Goal: Information Seeking & Learning: Learn about a topic

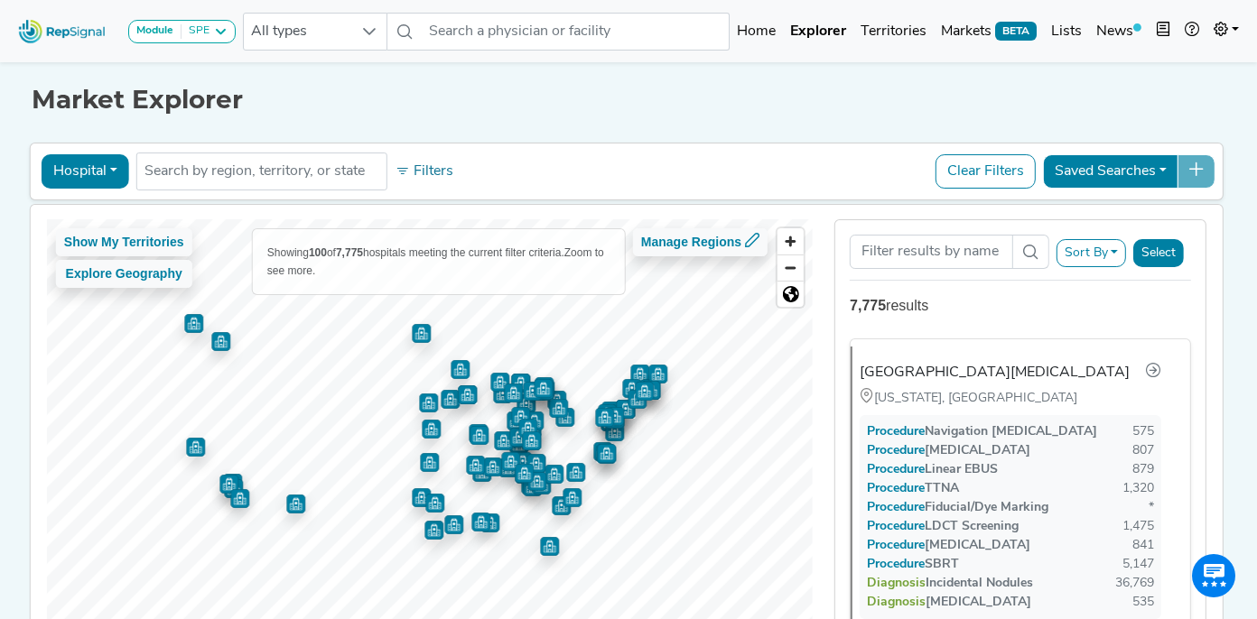
click at [109, 169] on button "Hospital" at bounding box center [86, 171] width 88 height 34
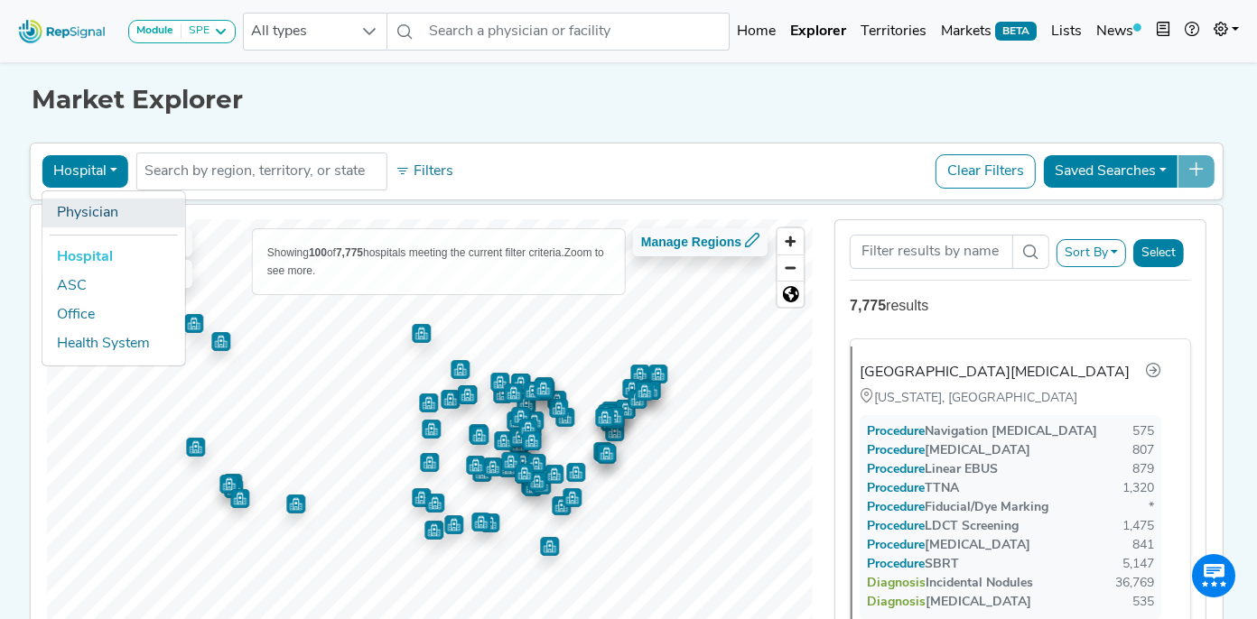
click at [93, 216] on link "Physician" at bounding box center [113, 213] width 143 height 29
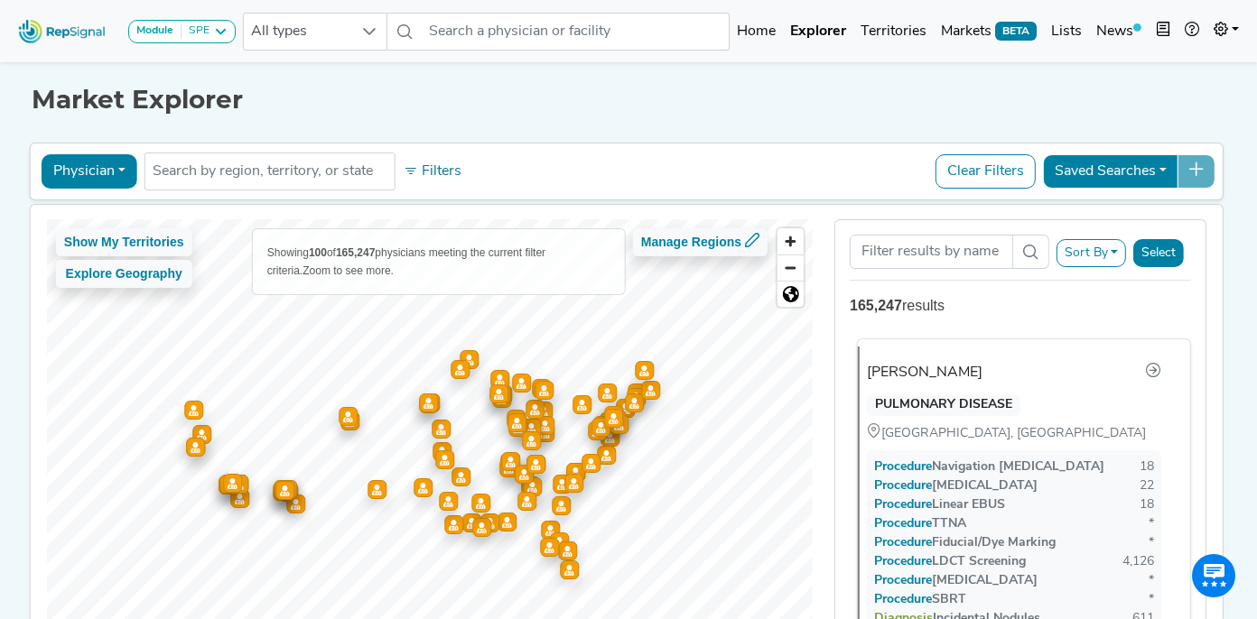
click at [926, 372] on div "[PERSON_NAME]" at bounding box center [925, 373] width 116 height 22
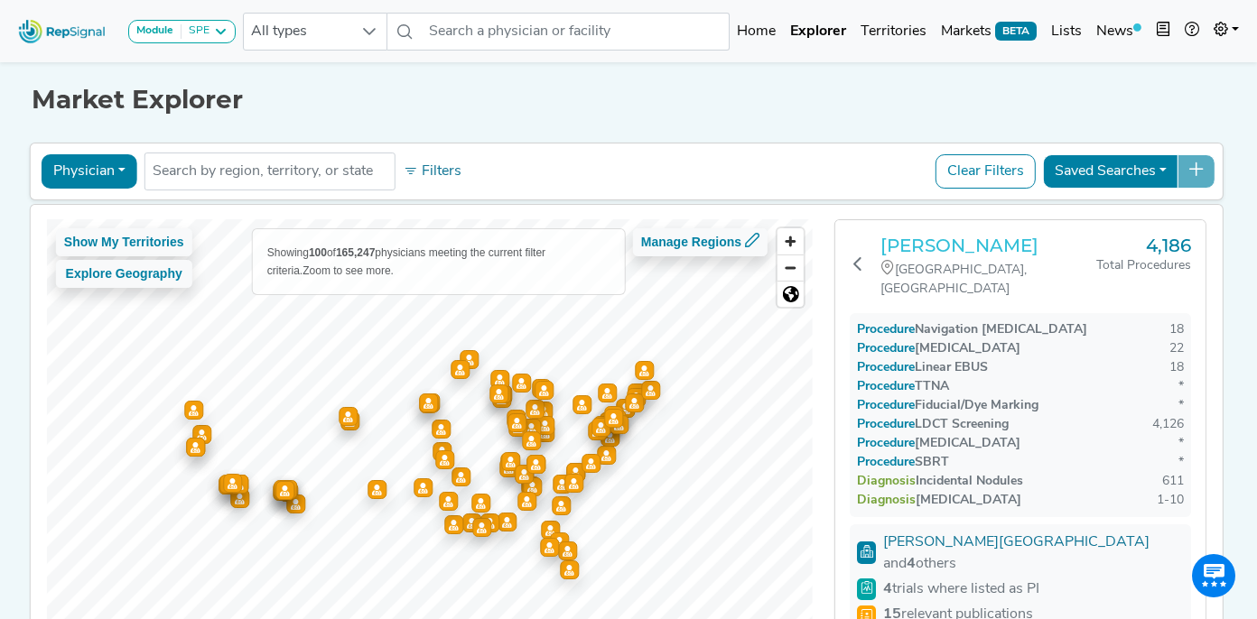
click at [958, 250] on h3 "[PERSON_NAME]" at bounding box center [988, 246] width 216 height 22
click at [863, 256] on icon at bounding box center [857, 263] width 14 height 14
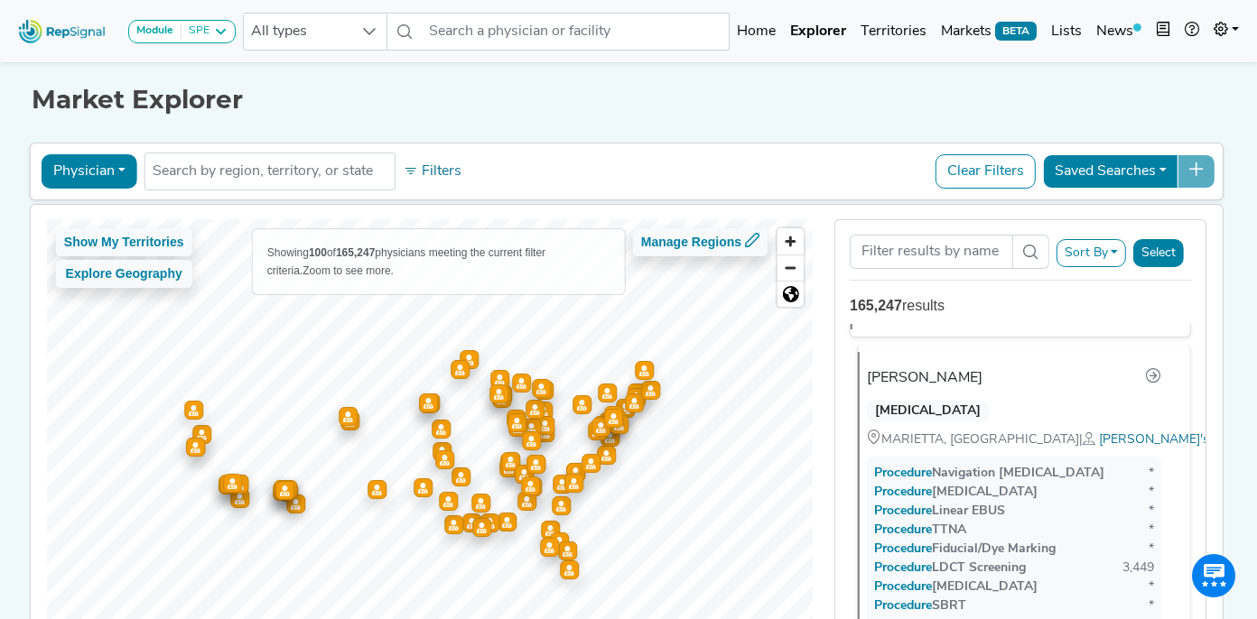
scroll to position [330, 0]
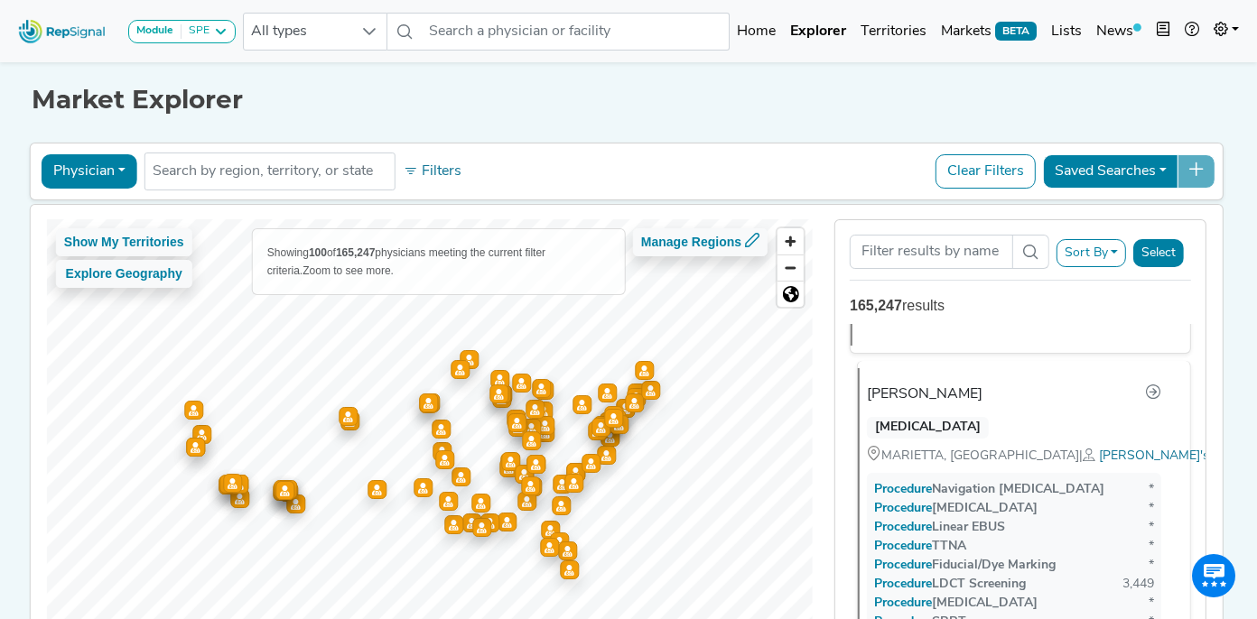
click at [923, 388] on div "[PERSON_NAME]" at bounding box center [925, 395] width 116 height 22
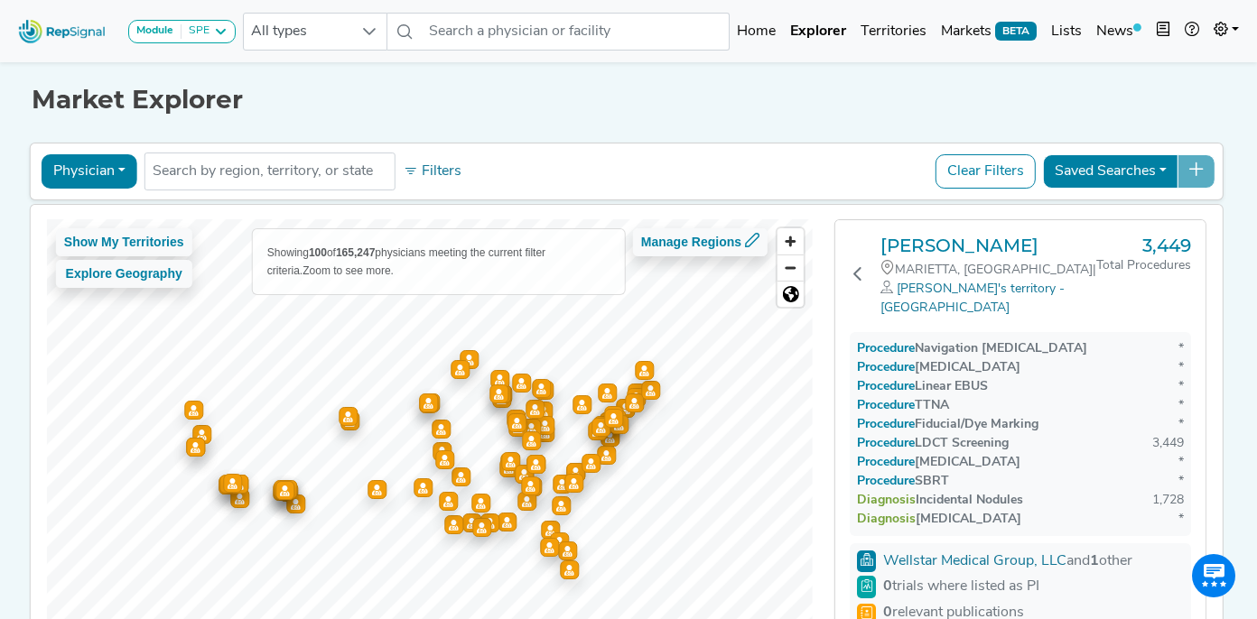
scroll to position [80, 0]
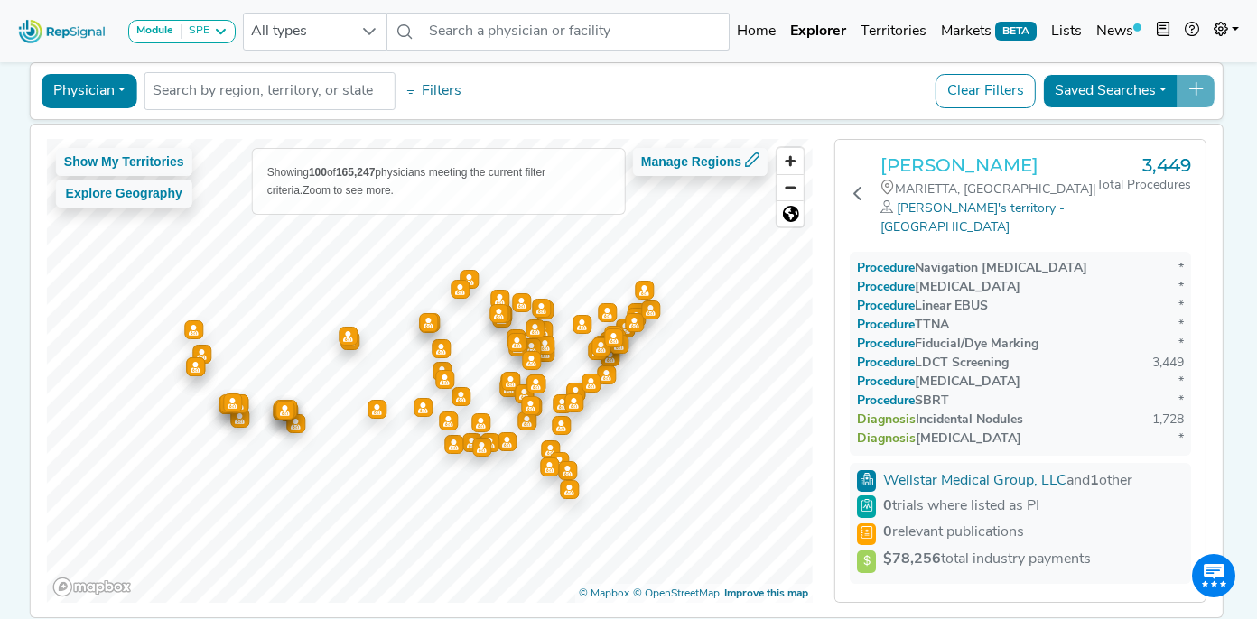
click at [948, 169] on h3 "[PERSON_NAME]" at bounding box center [988, 165] width 216 height 22
click at [857, 186] on icon at bounding box center [857, 193] width 14 height 14
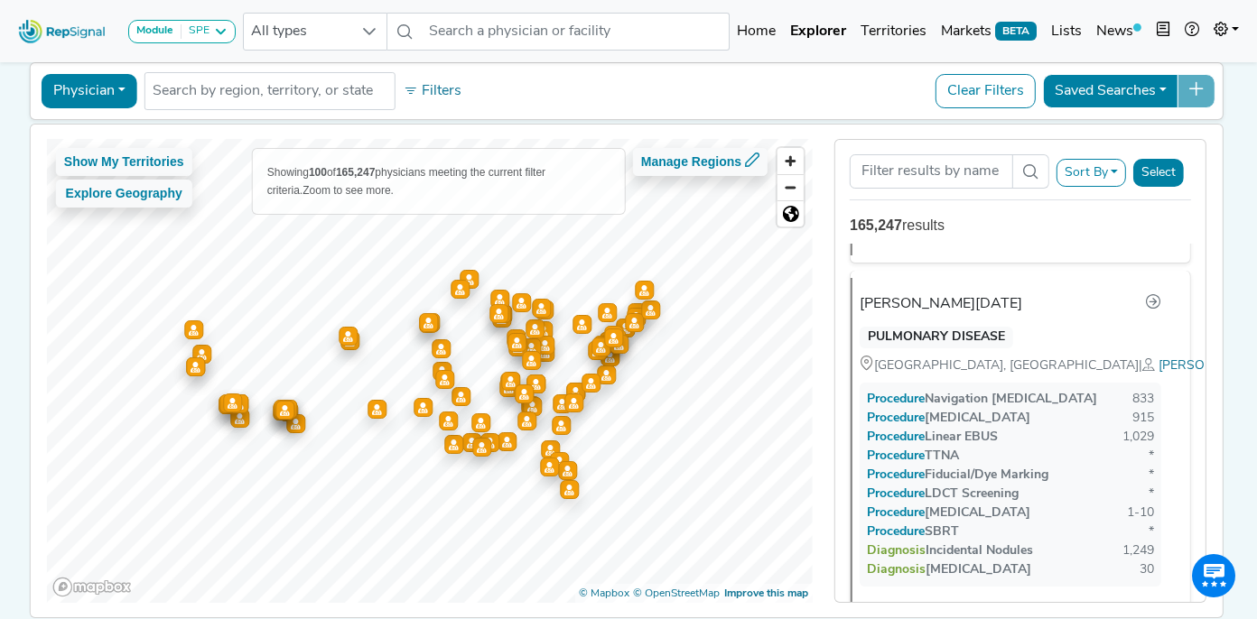
scroll to position [698, 0]
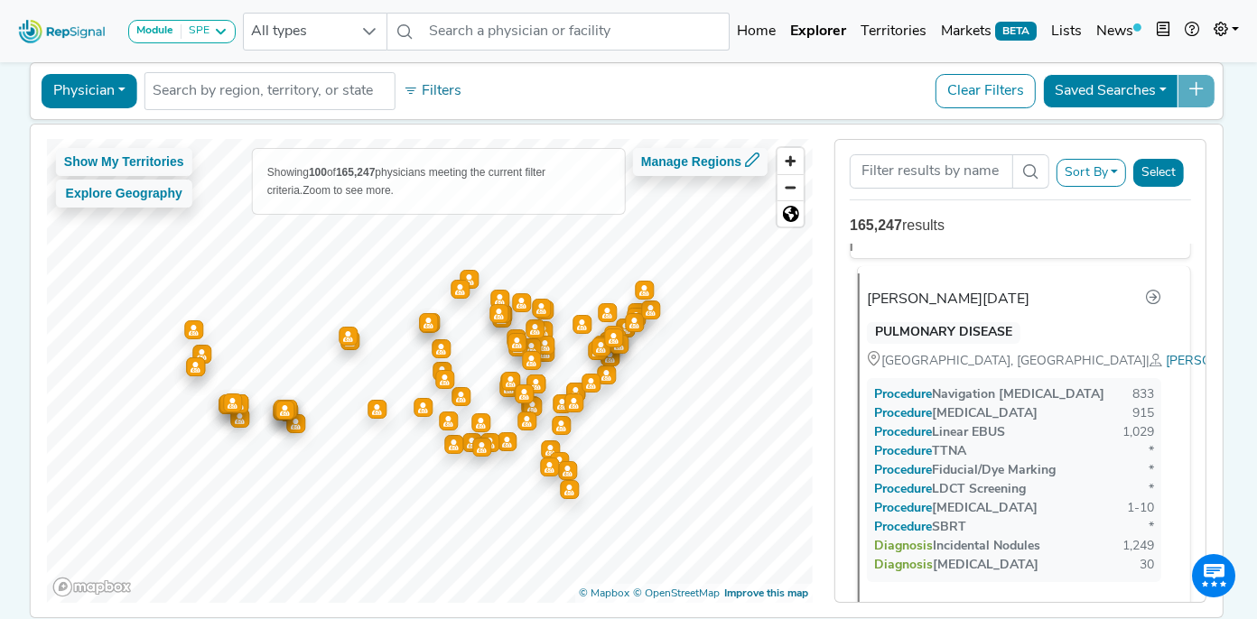
click at [959, 298] on div "[PERSON_NAME][DATE]" at bounding box center [948, 300] width 162 height 22
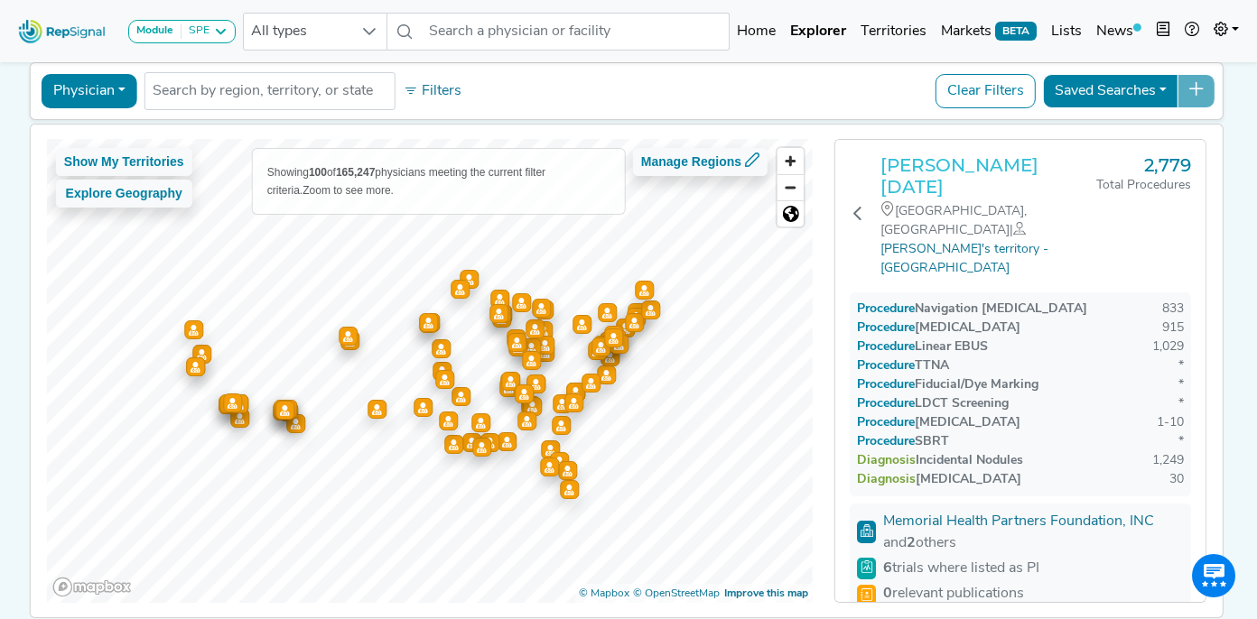
click at [942, 164] on h3 "[PERSON_NAME][DATE]" at bounding box center [988, 175] width 216 height 43
click at [858, 206] on icon at bounding box center [857, 213] width 14 height 14
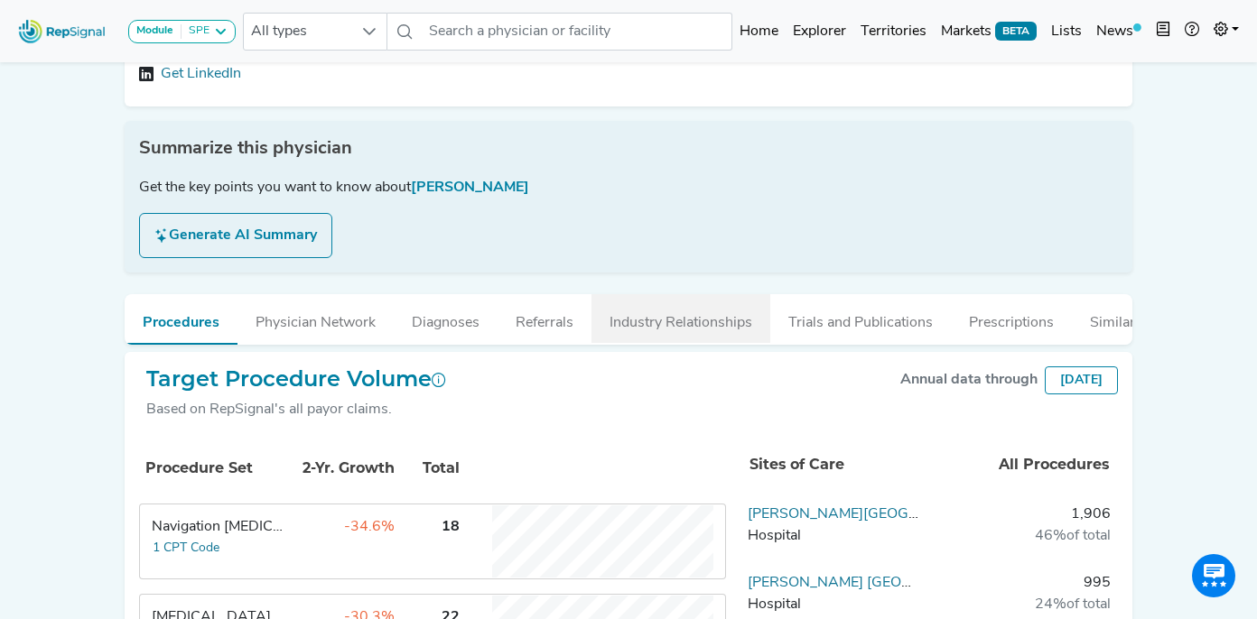
click at [648, 312] on button "Industry Relationships" at bounding box center [680, 318] width 179 height 49
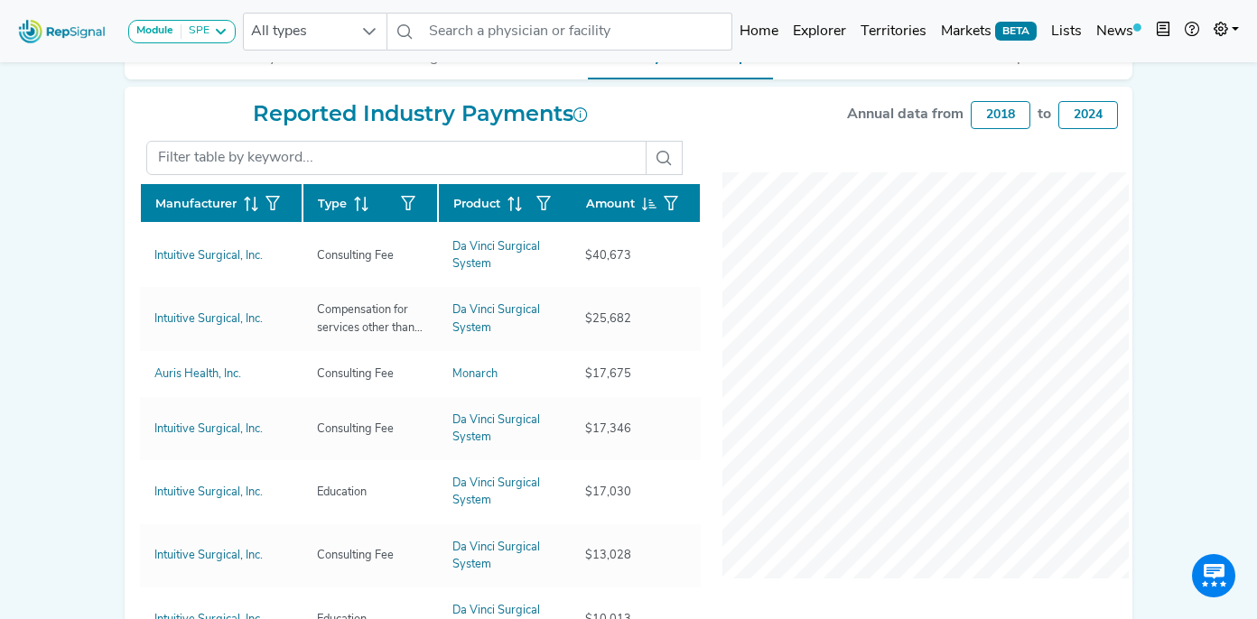
scroll to position [475, 0]
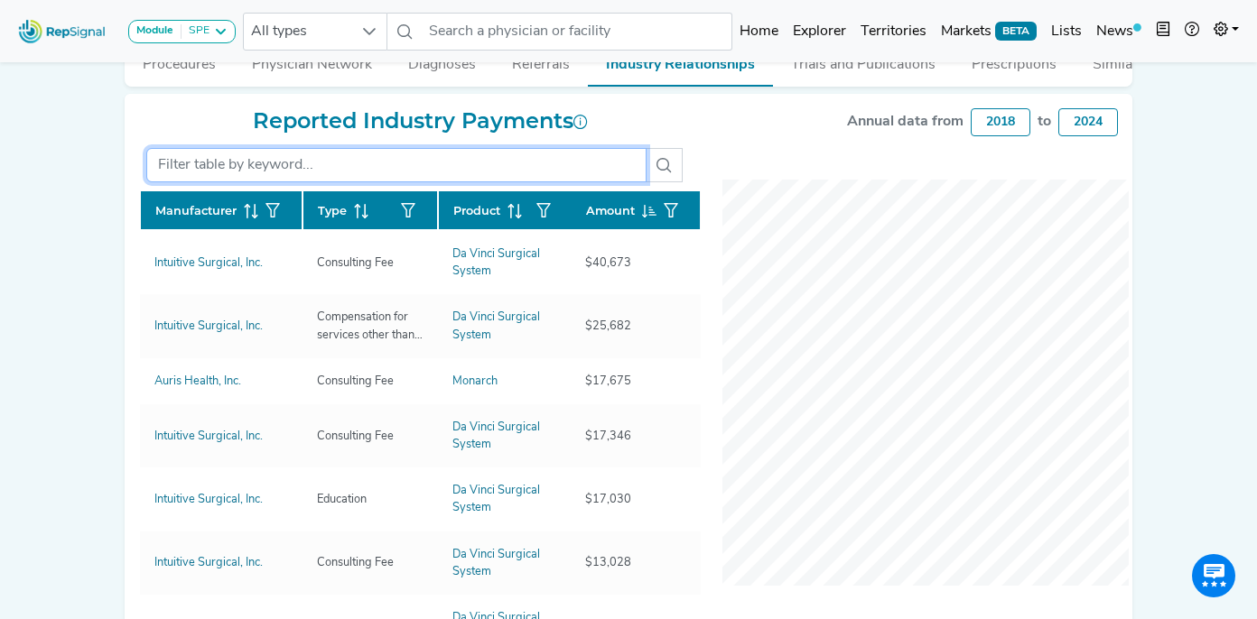
click at [228, 167] on input "text" at bounding box center [396, 165] width 500 height 34
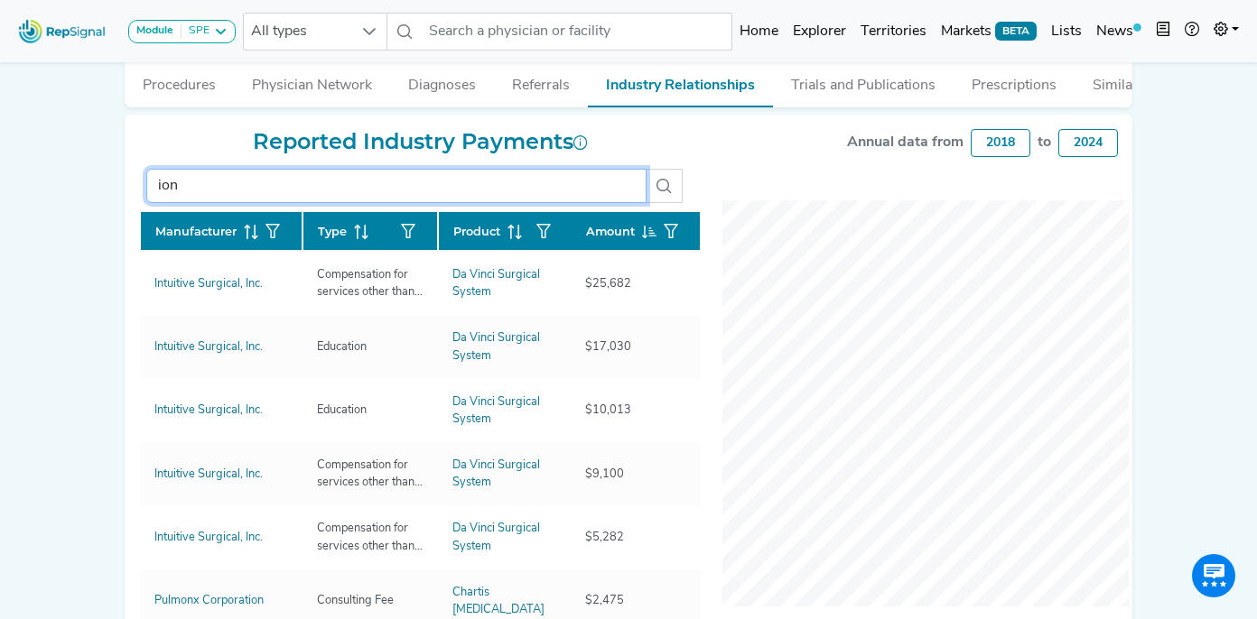
scroll to position [455, 0]
type input "ion"
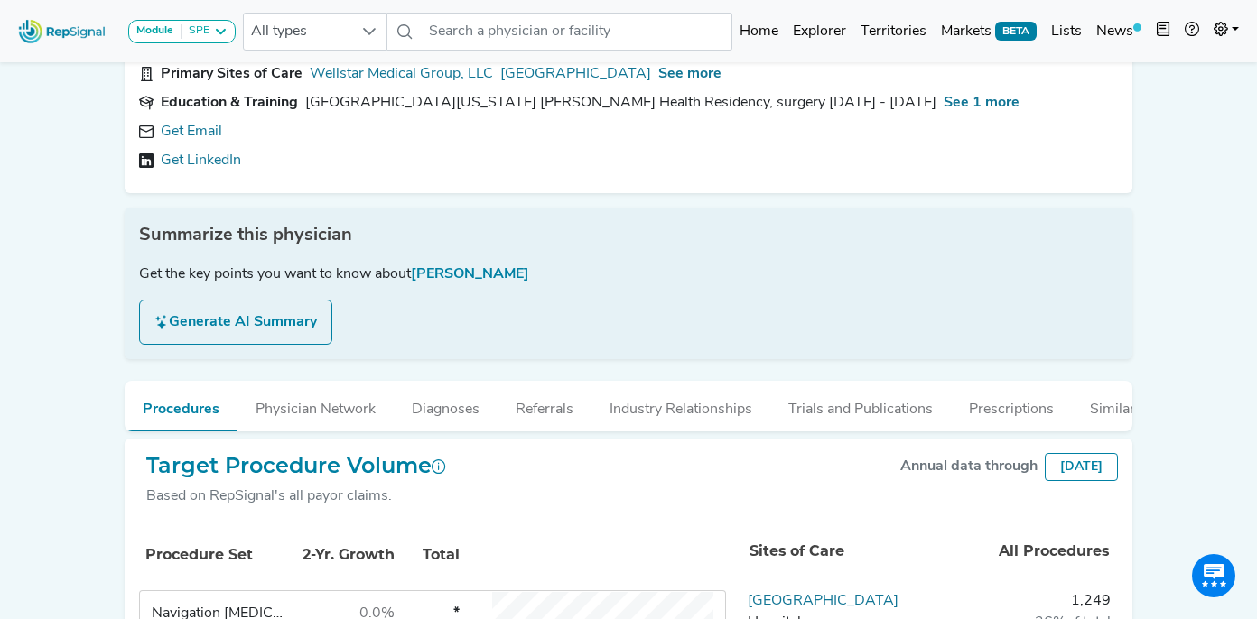
scroll to position [146, 0]
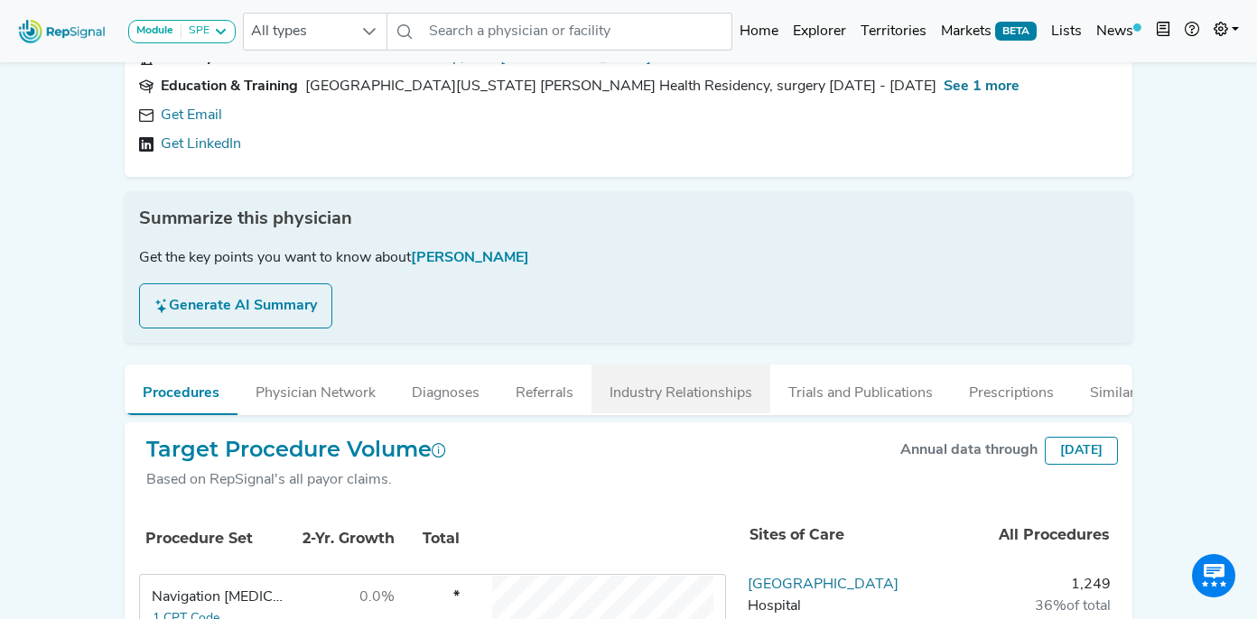
click at [667, 397] on button "Industry Relationships" at bounding box center [680, 389] width 179 height 49
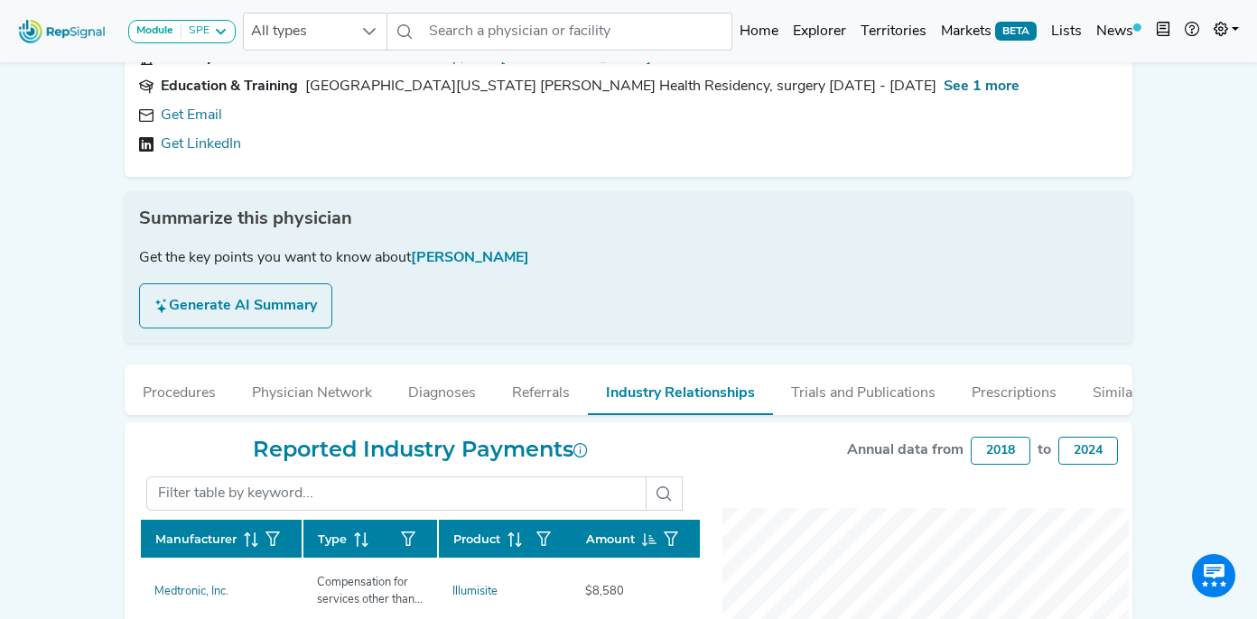
scroll to position [420, 0]
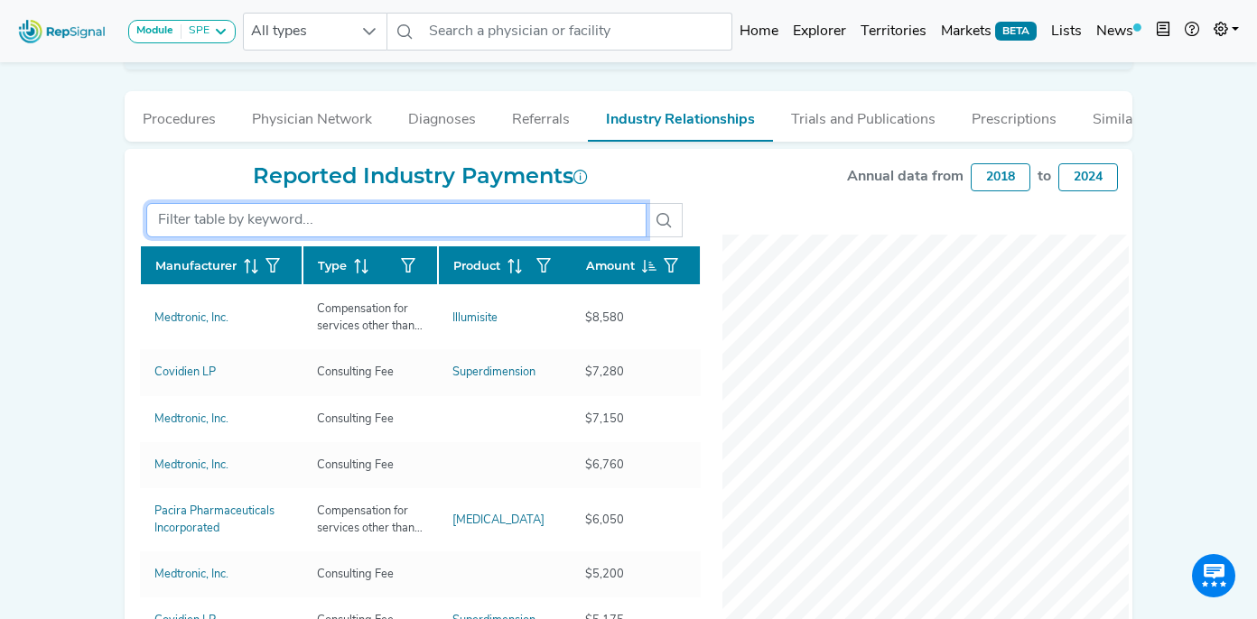
click at [210, 229] on input "text" at bounding box center [396, 220] width 500 height 34
type input "ion"
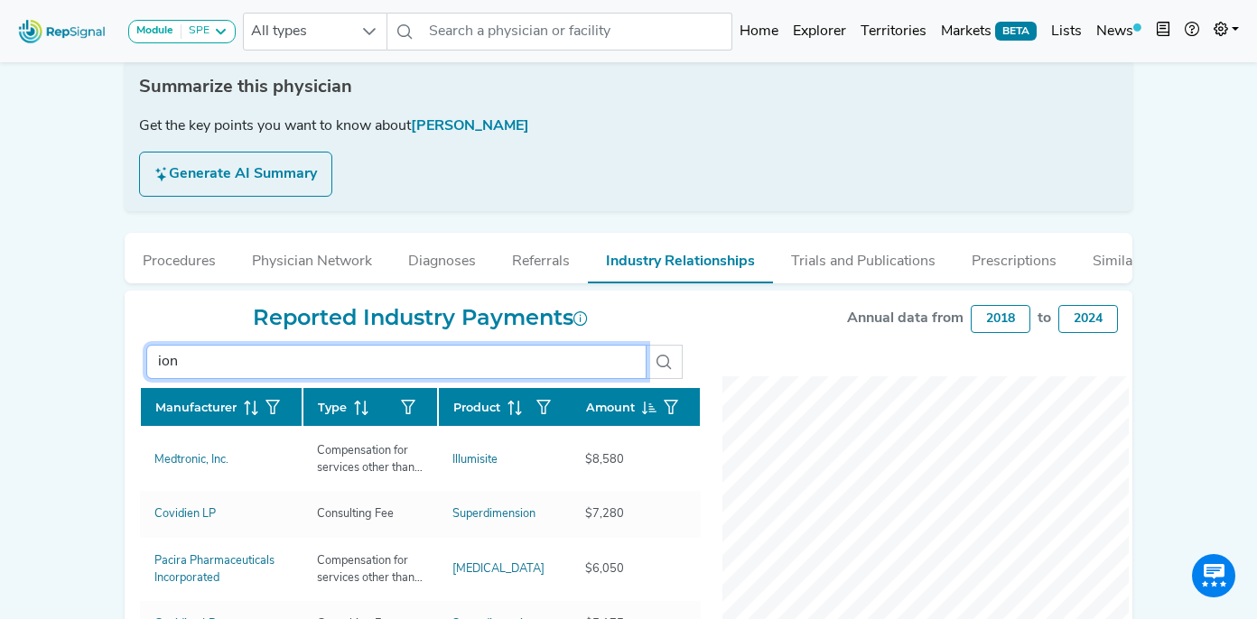
scroll to position [277, 0]
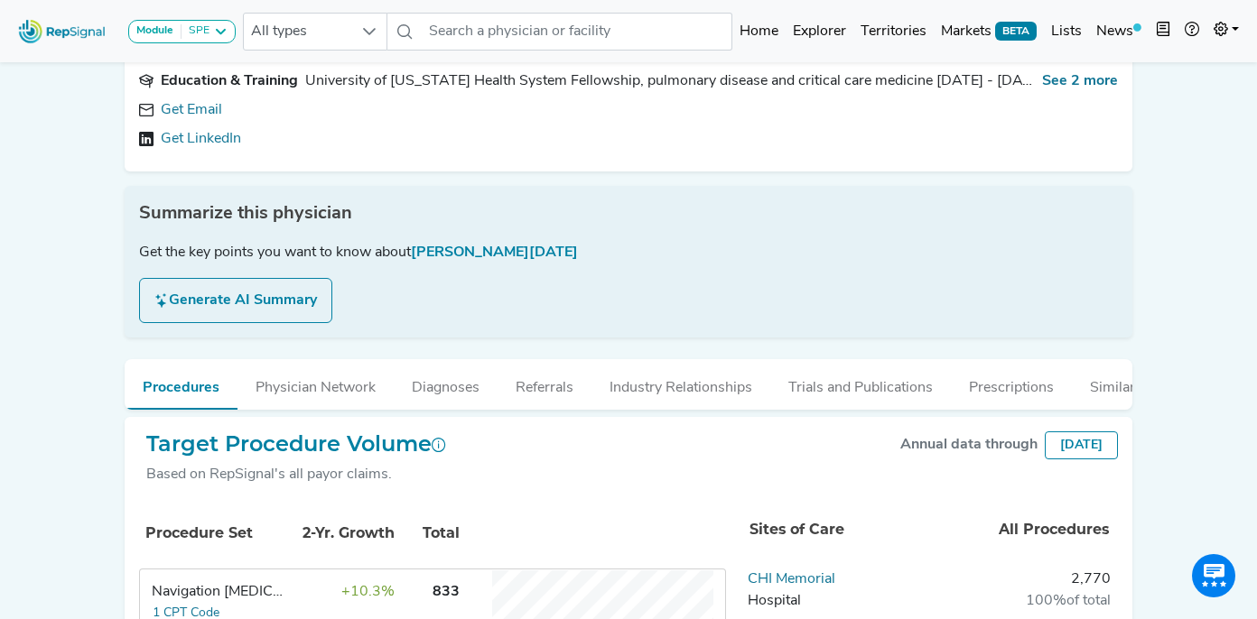
scroll to position [194, 0]
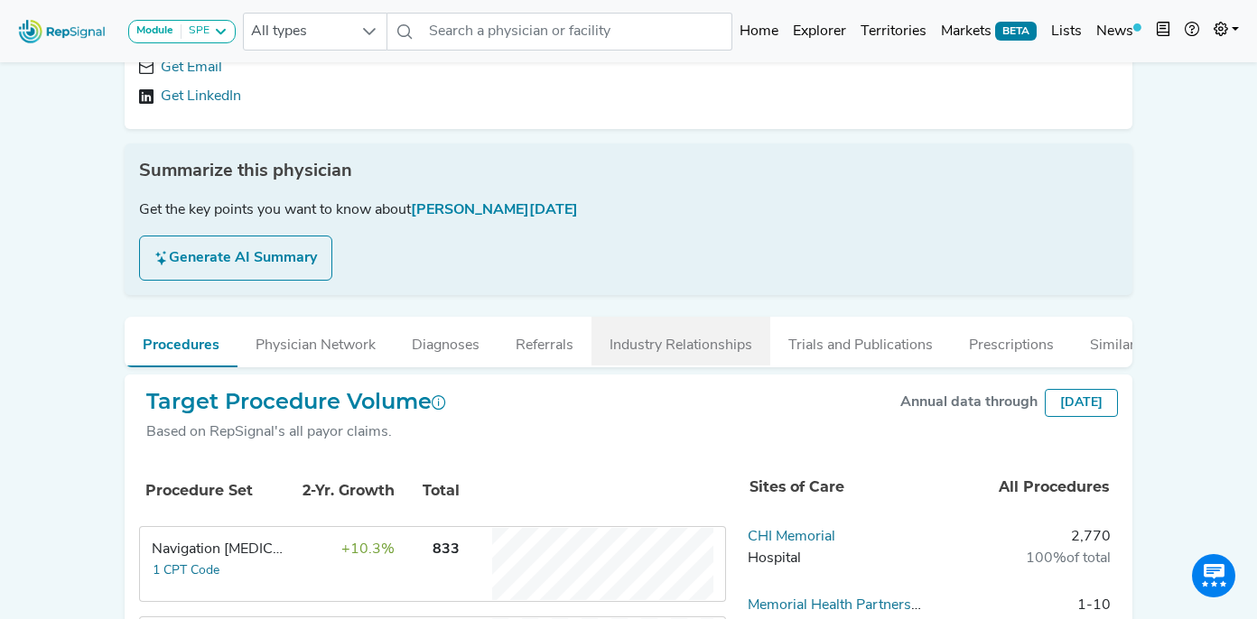
click at [661, 348] on button "Industry Relationships" at bounding box center [680, 341] width 179 height 49
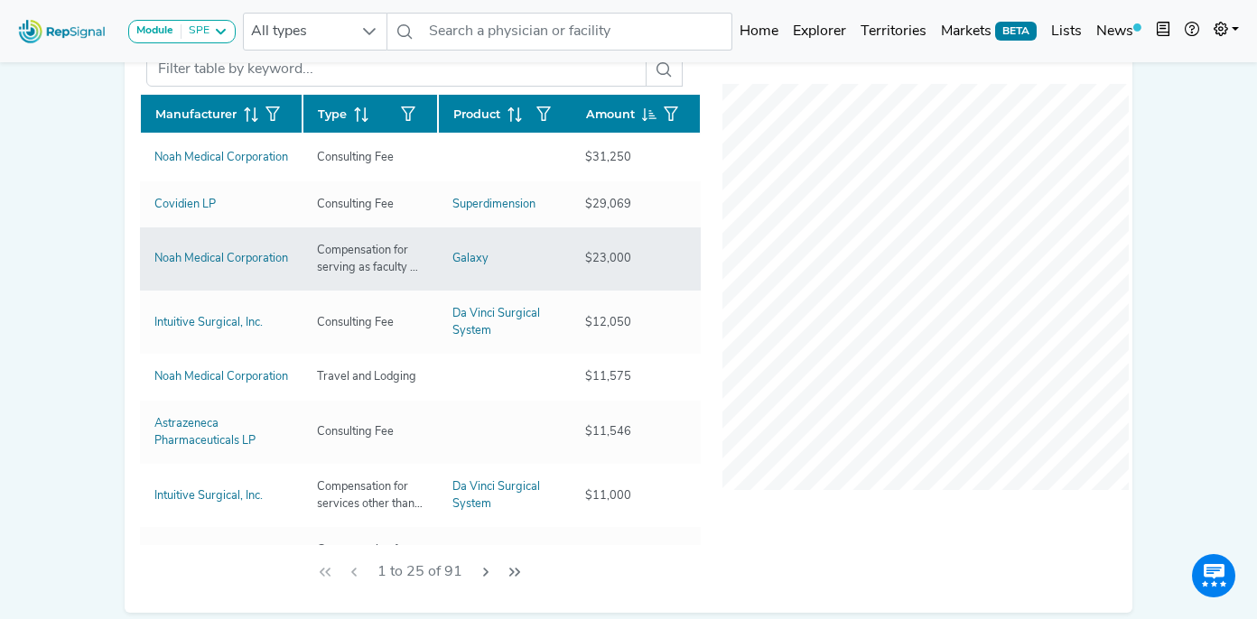
scroll to position [0, 0]
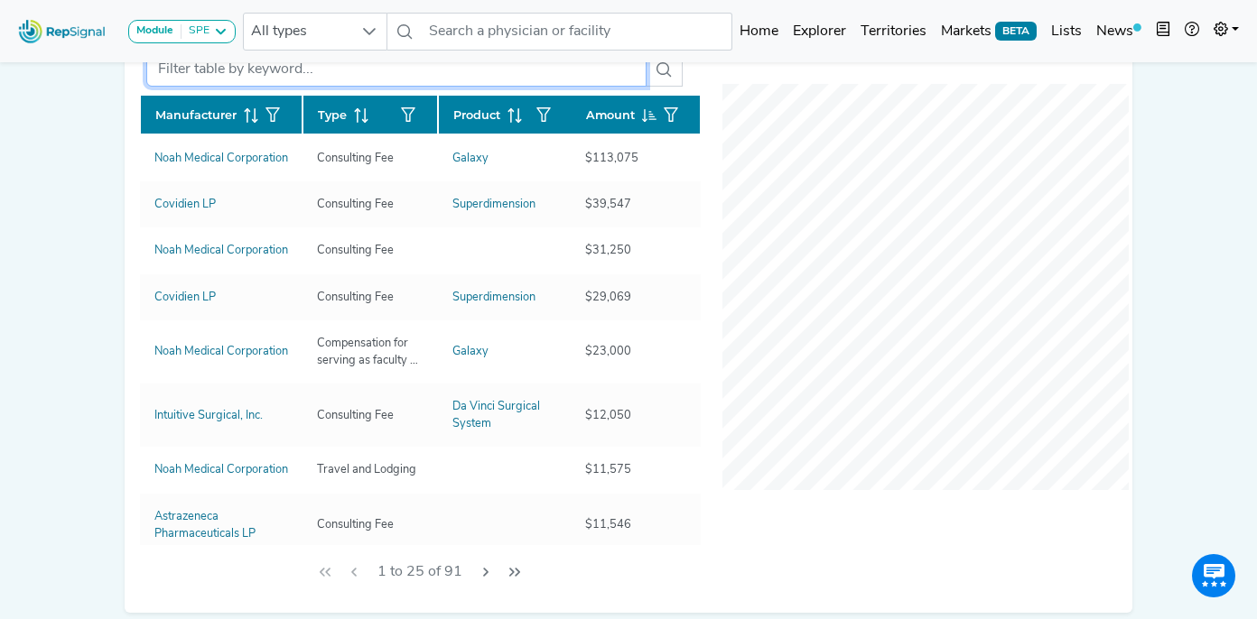
click at [276, 70] on input "text" at bounding box center [396, 69] width 500 height 34
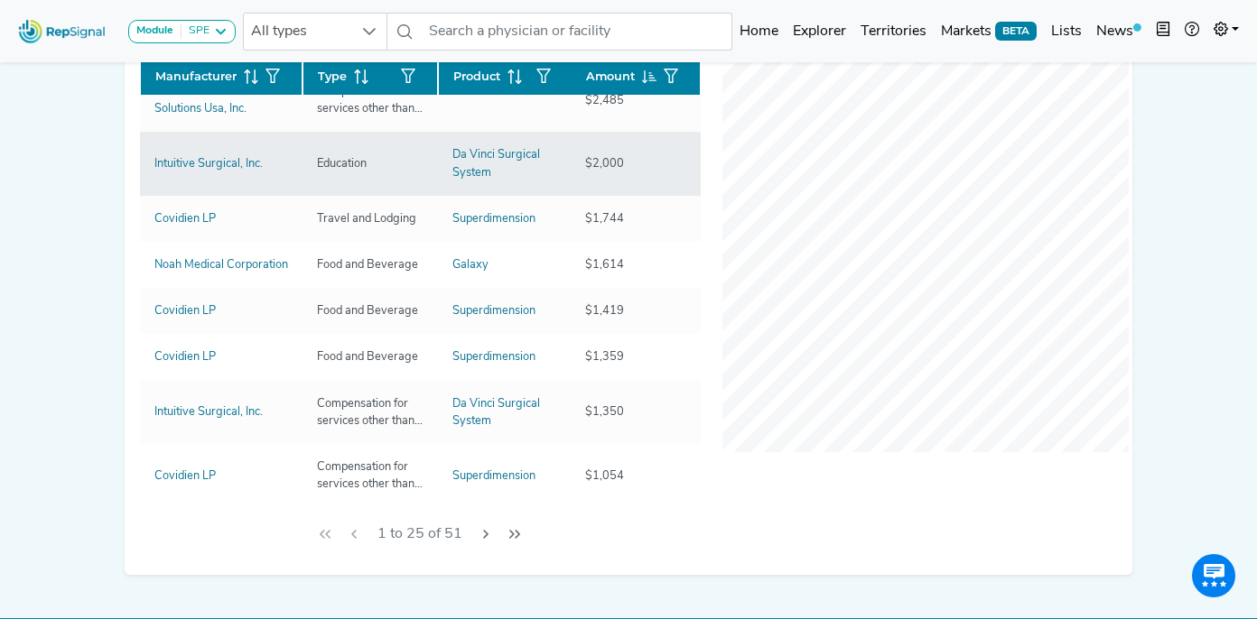
scroll to position [602, 0]
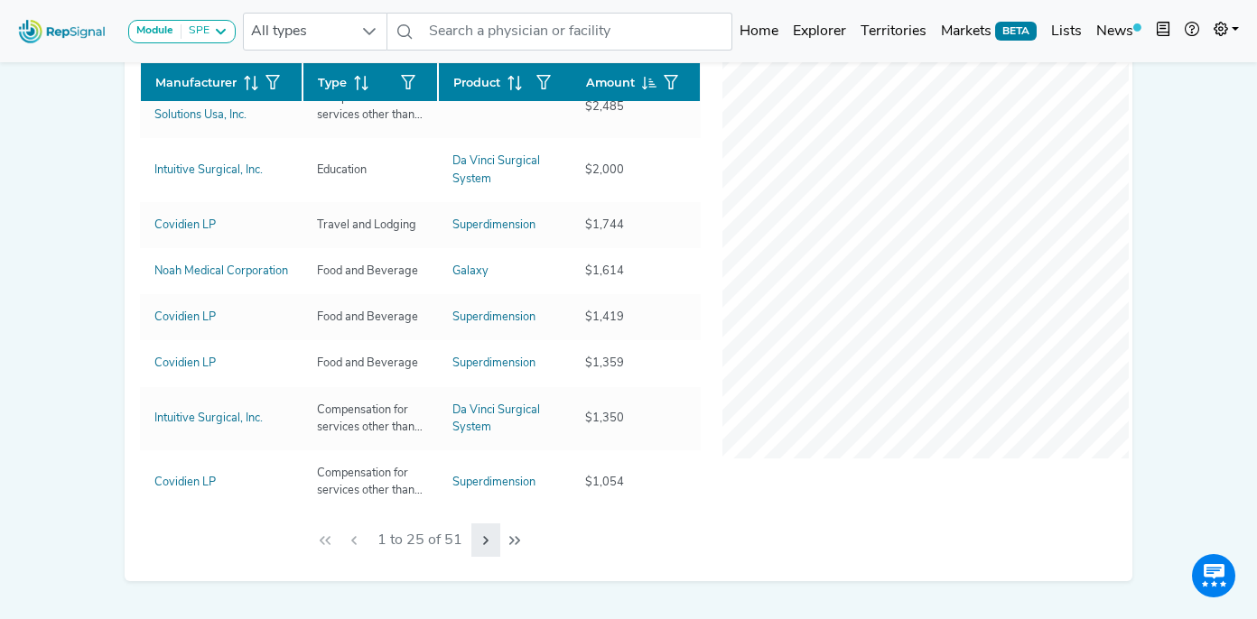
type input "ion"
click at [489, 544] on icon "Next Page" at bounding box center [485, 541] width 14 height 14
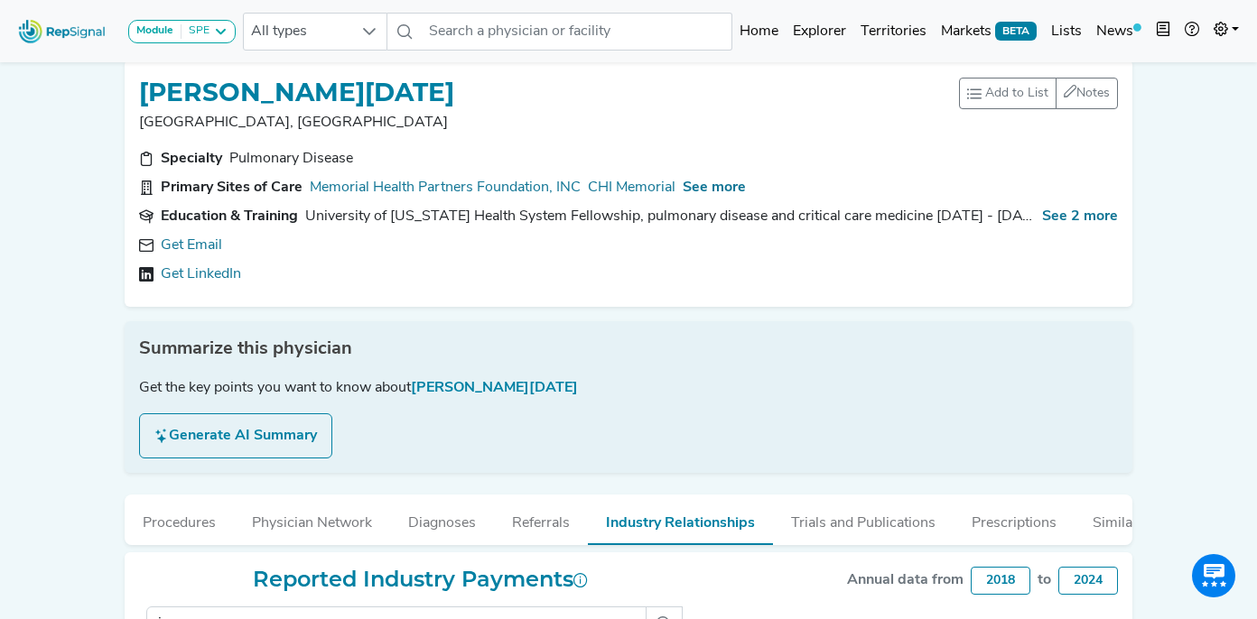
scroll to position [0, 0]
